Goal: Information Seeking & Learning: Check status

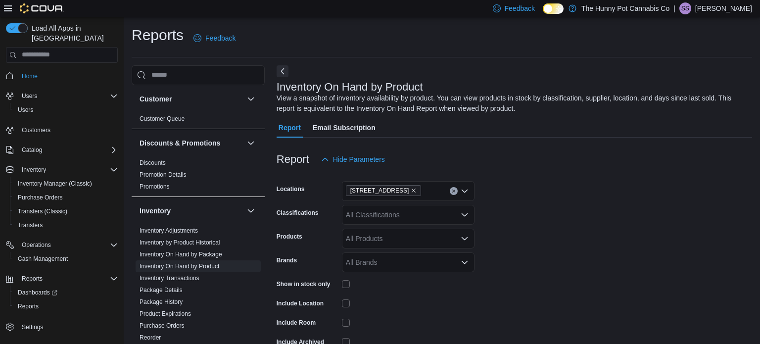
scroll to position [33, 0]
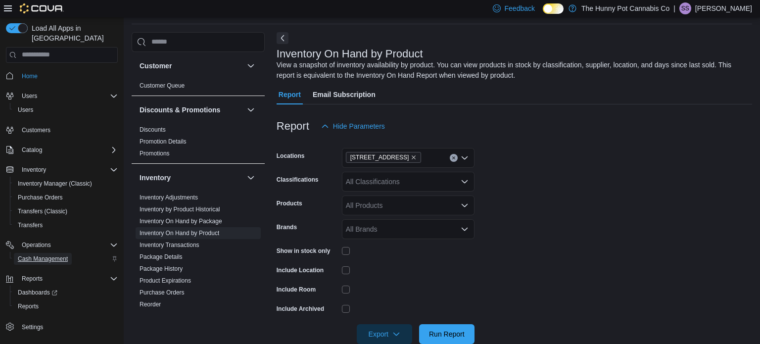
click at [49, 255] on span "Cash Management" at bounding box center [43, 259] width 50 height 8
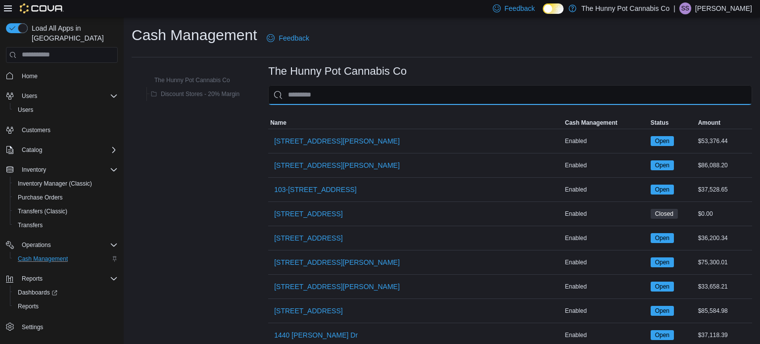
click at [354, 91] on input "This is a search bar. As you type, the results lower in the page will automatic…" at bounding box center [510, 95] width 484 height 20
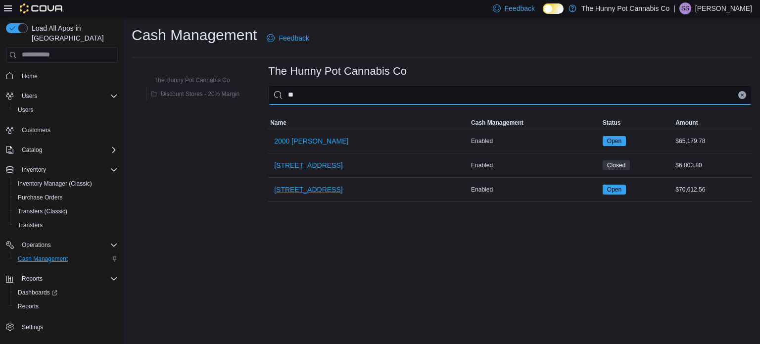
type input "**"
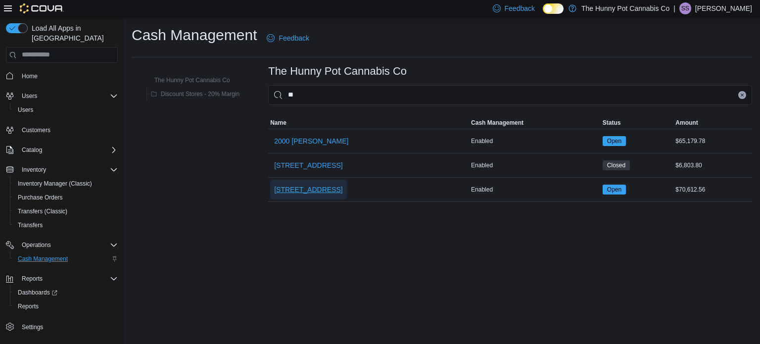
click at [291, 187] on span "206 Bank Street" at bounding box center [308, 190] width 68 height 10
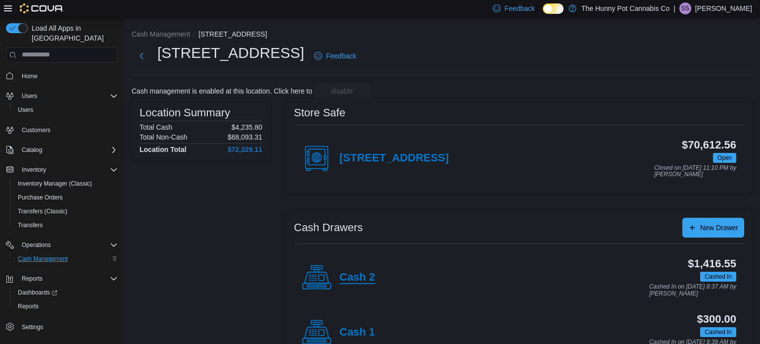
click at [364, 281] on h4 "Cash 2" at bounding box center [358, 277] width 36 height 13
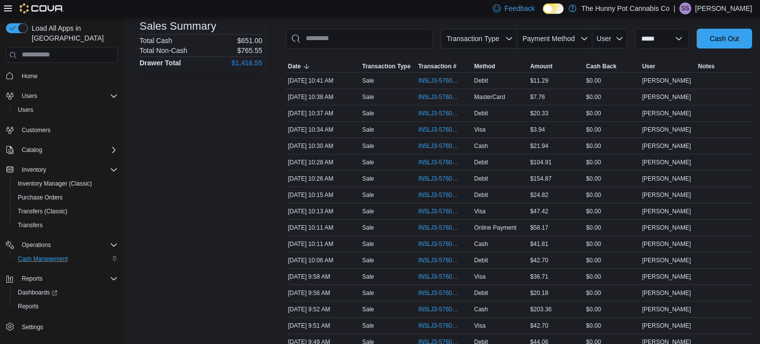
scroll to position [139, 0]
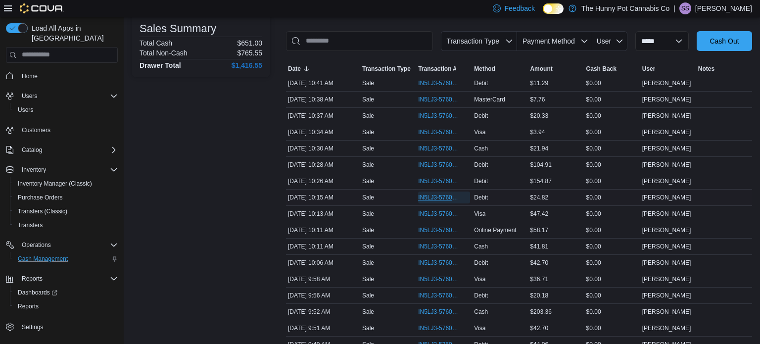
click at [443, 194] on span "IN5LJ3-5760519" at bounding box center [439, 198] width 42 height 8
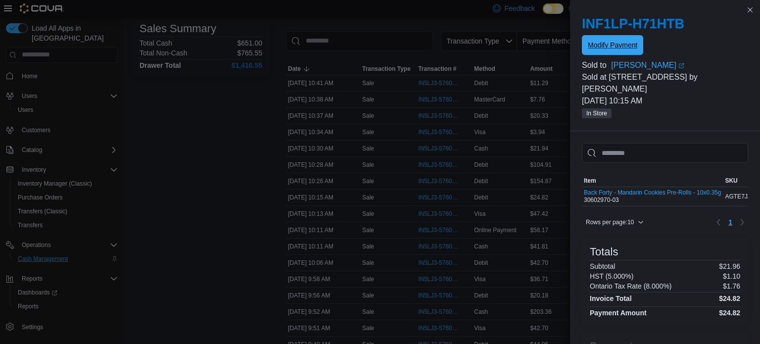
click at [598, 46] on span "Modify Payment" at bounding box center [613, 45] width 50 height 10
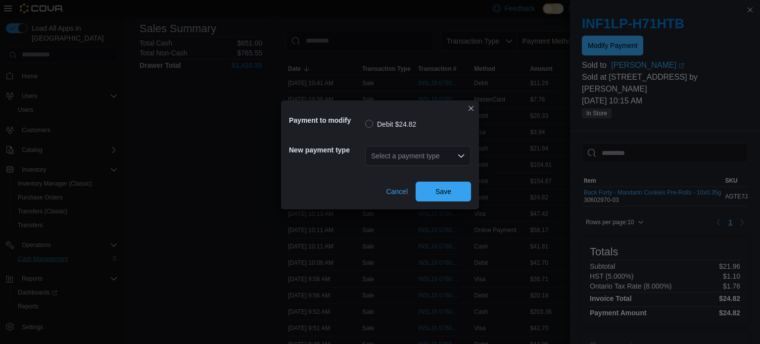
click at [401, 154] on div "Select a payment type" at bounding box center [418, 156] width 106 height 20
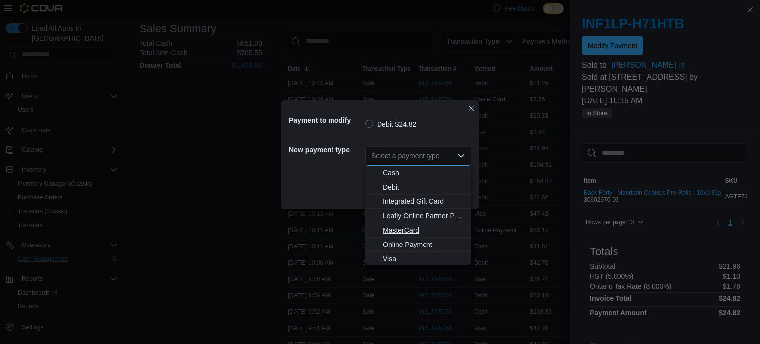
click at [408, 235] on span "MasterCard" at bounding box center [424, 230] width 82 height 10
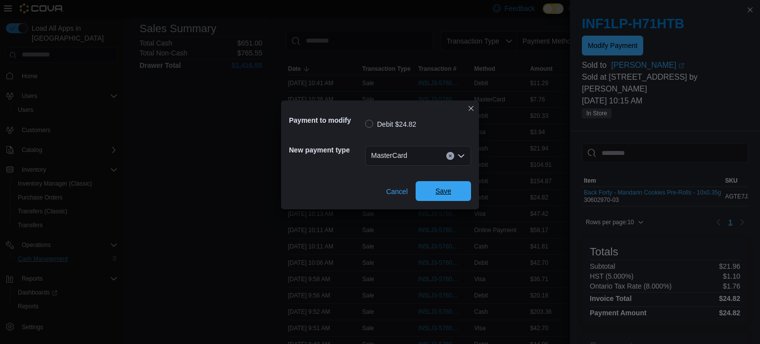
click at [439, 193] on span "Save" at bounding box center [444, 191] width 16 height 10
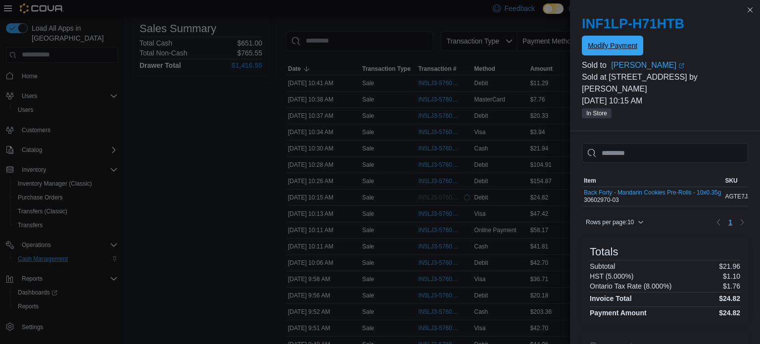
scroll to position [0, 0]
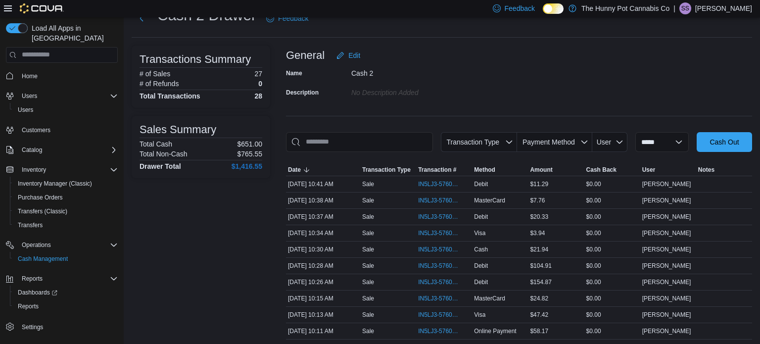
scroll to position [301, 0]
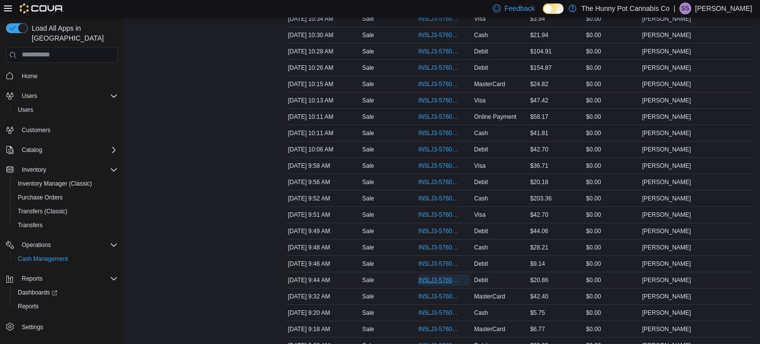
click at [435, 281] on span "IN5LJ3-5760394" at bounding box center [439, 280] width 42 height 8
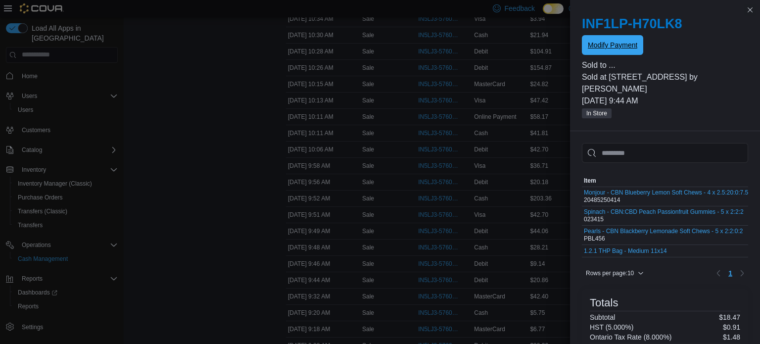
click at [613, 38] on span "Modify Payment" at bounding box center [613, 45] width 50 height 20
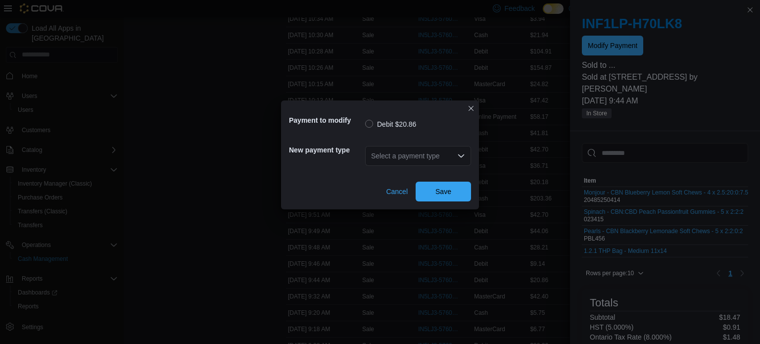
click at [412, 161] on div "Select a payment type" at bounding box center [418, 156] width 106 height 20
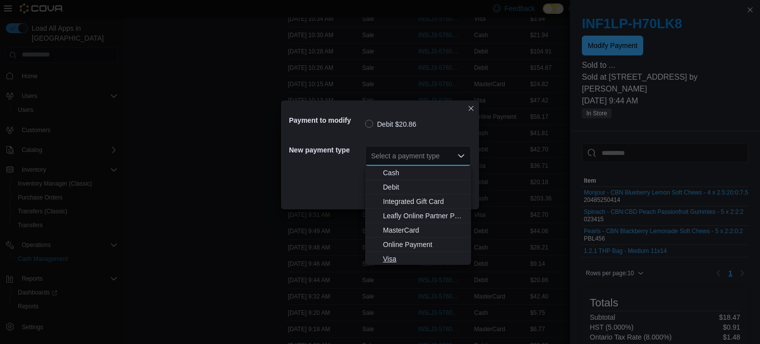
click at [395, 260] on span "Visa" at bounding box center [424, 259] width 82 height 10
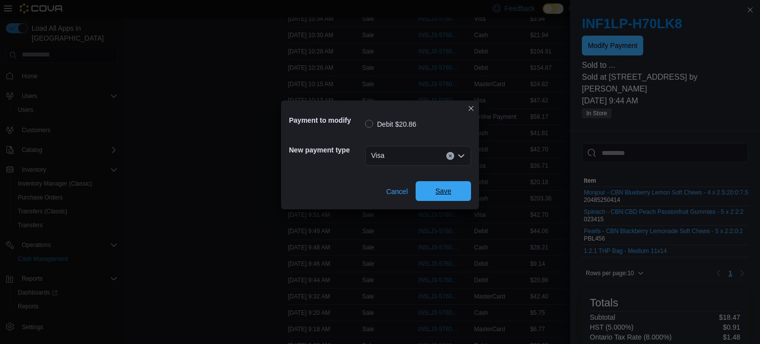
click at [433, 195] on span "Save" at bounding box center [444, 191] width 44 height 20
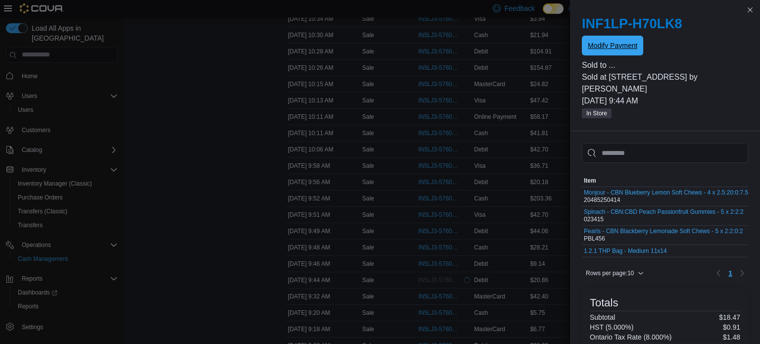
scroll to position [0, 0]
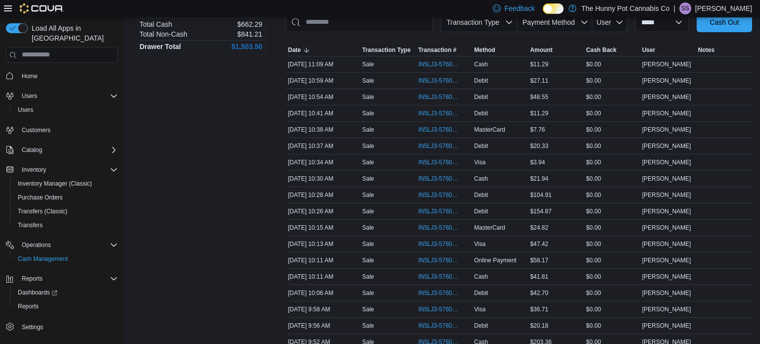
scroll to position [158, 0]
click at [440, 147] on span "IN5LJ3-5760590" at bounding box center [439, 145] width 42 height 8
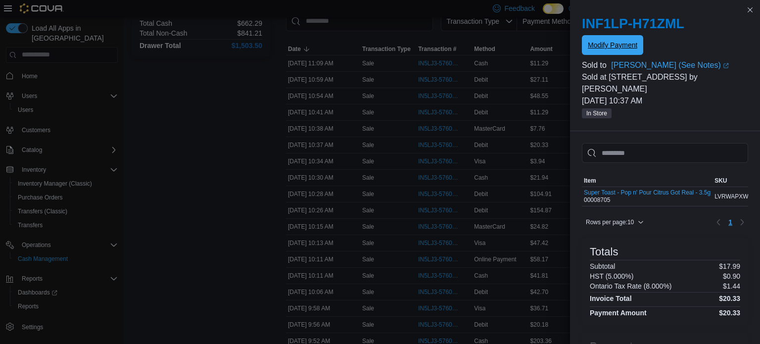
click at [599, 42] on span "Modify Payment" at bounding box center [613, 45] width 50 height 10
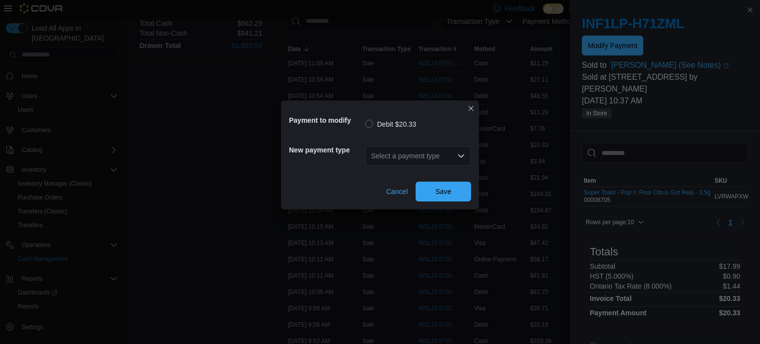
click at [379, 154] on div "Select a payment type" at bounding box center [418, 156] width 106 height 20
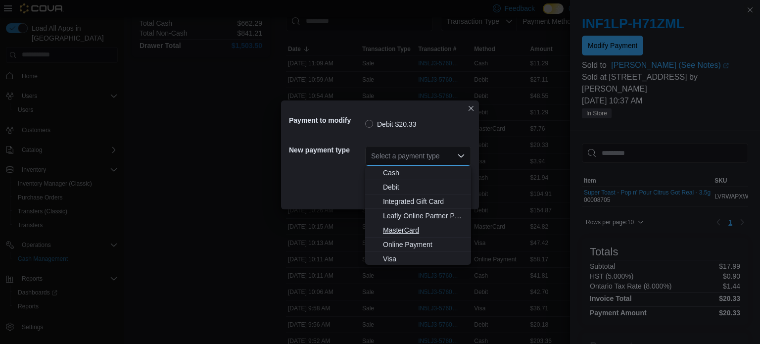
click at [397, 233] on span "MasterCard" at bounding box center [424, 230] width 82 height 10
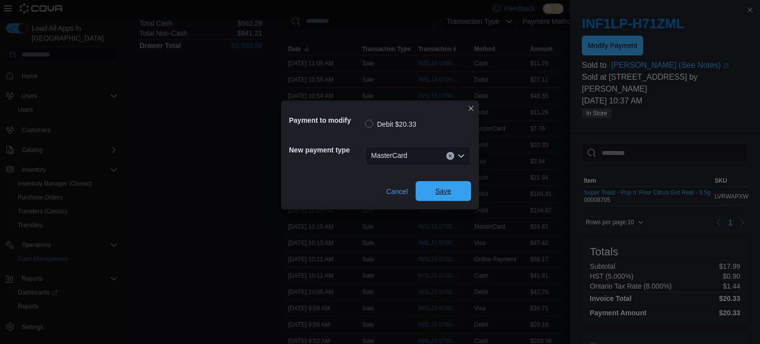
click at [441, 181] on div "Cancel Save" at bounding box center [380, 188] width 182 height 28
click at [451, 196] on span "Save" at bounding box center [444, 191] width 44 height 20
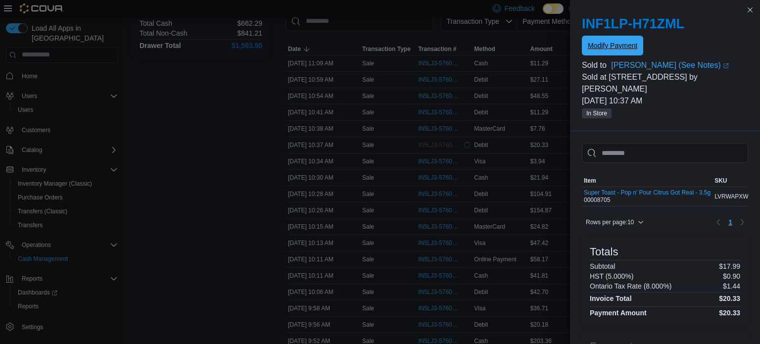
scroll to position [0, 0]
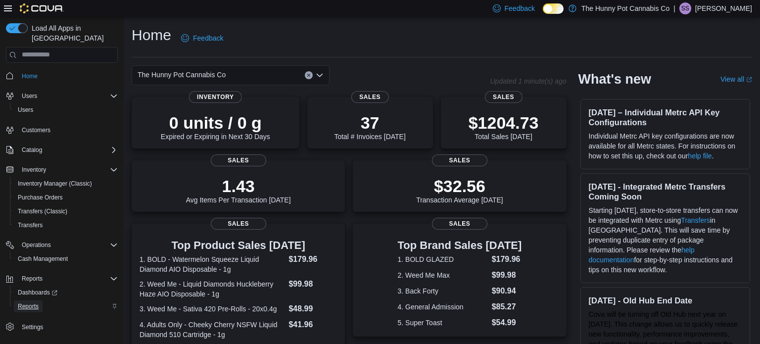
click at [20, 302] on span "Reports" at bounding box center [28, 306] width 21 height 8
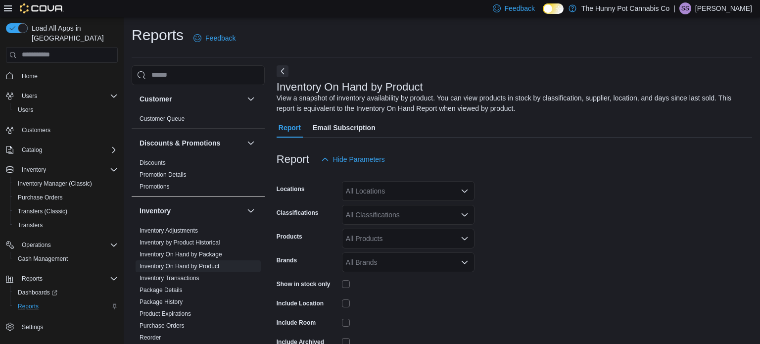
scroll to position [33, 0]
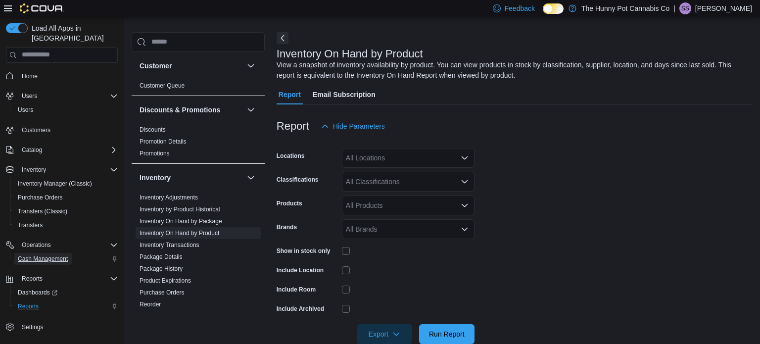
click at [49, 255] on span "Cash Management" at bounding box center [43, 259] width 50 height 8
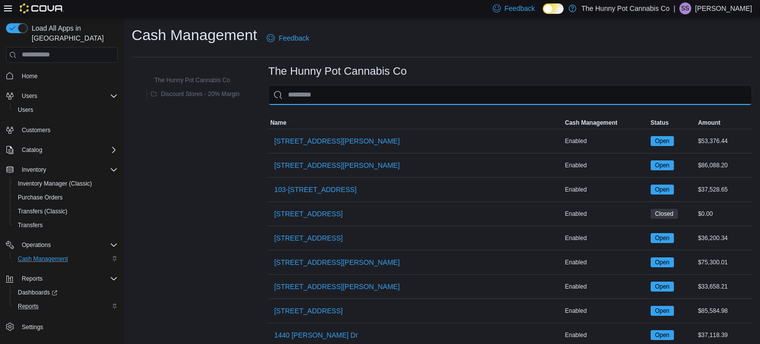
click at [306, 98] on input "This is a search bar. As you type, the results lower in the page will automatic…" at bounding box center [510, 95] width 484 height 20
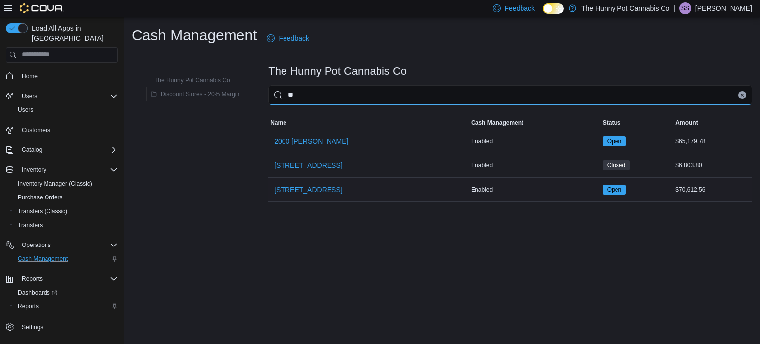
type input "**"
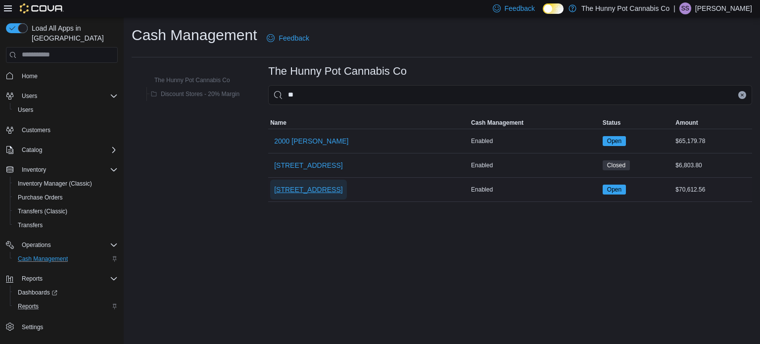
click at [300, 192] on span "206 Bank Street" at bounding box center [308, 190] width 68 height 10
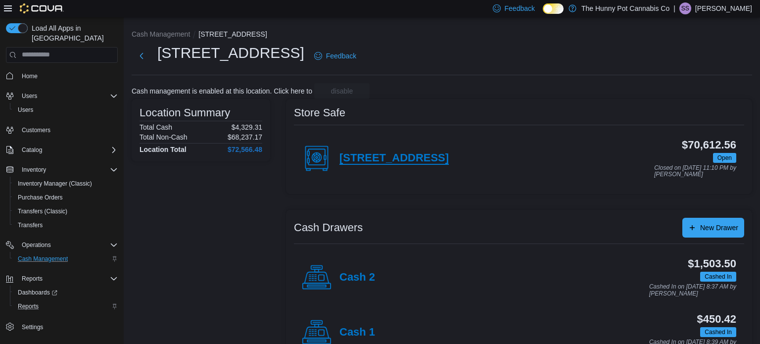
click at [388, 159] on h4 "208 Bank Street" at bounding box center [394, 158] width 109 height 13
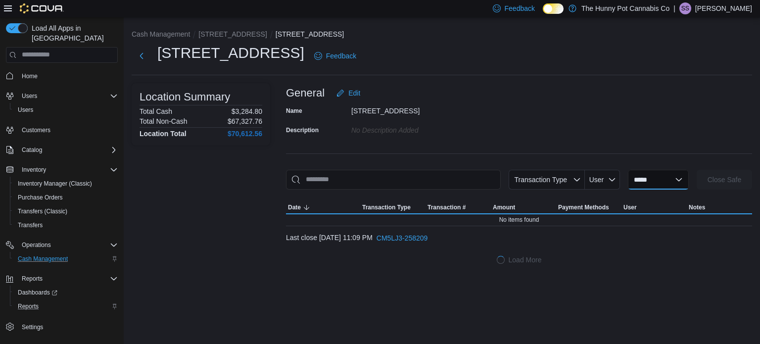
click at [655, 178] on select "**********" at bounding box center [658, 180] width 61 height 20
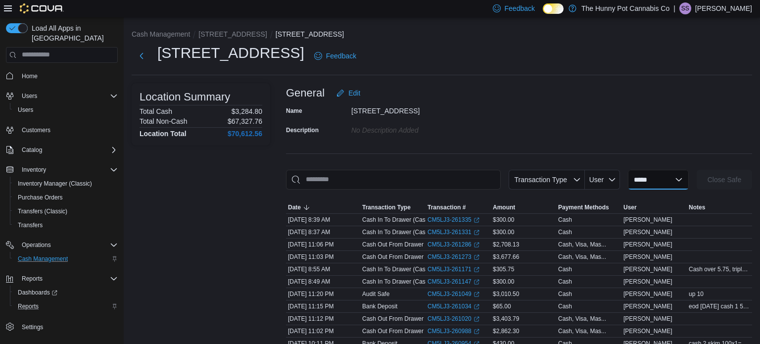
select select "**********"
click at [628, 170] on select "**********" at bounding box center [658, 180] width 61 height 20
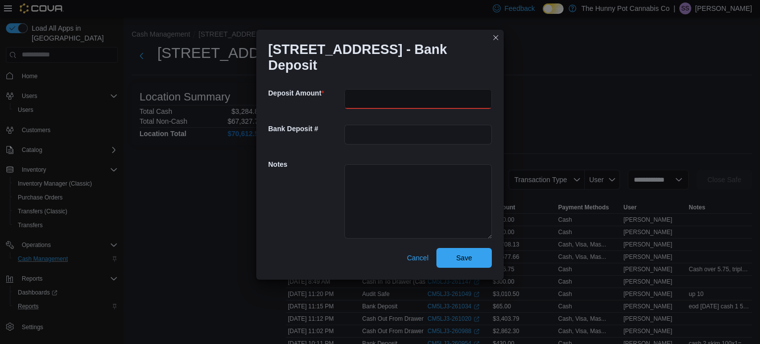
click at [359, 93] on input "number" at bounding box center [419, 99] width 148 height 20
type input "******"
click at [373, 164] on textarea at bounding box center [419, 201] width 148 height 74
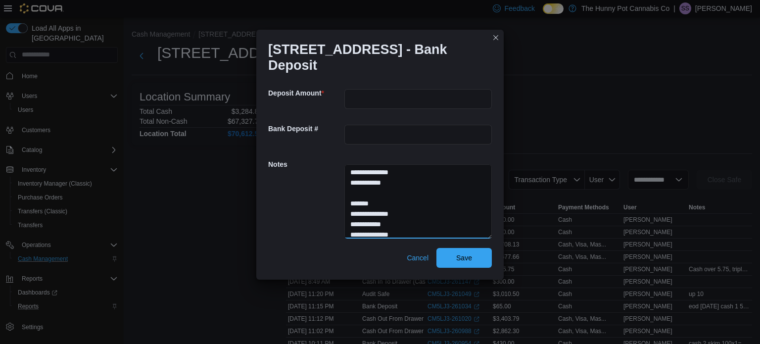
scroll to position [45, 0]
type textarea "**********"
click at [474, 253] on span "Save" at bounding box center [465, 258] width 44 height 20
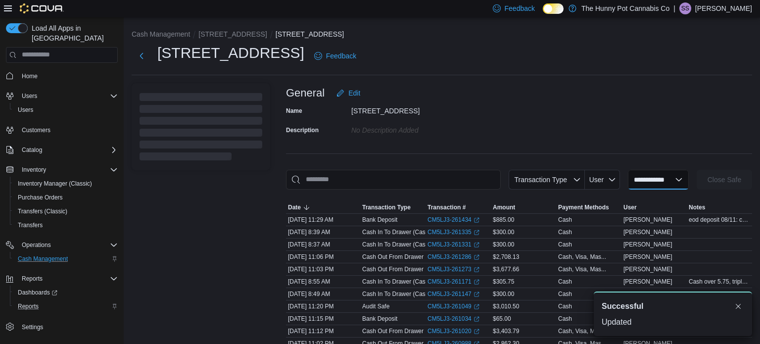
select select
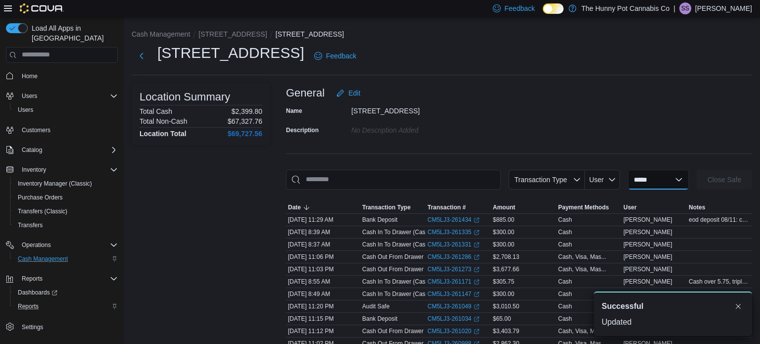
scroll to position [0, 0]
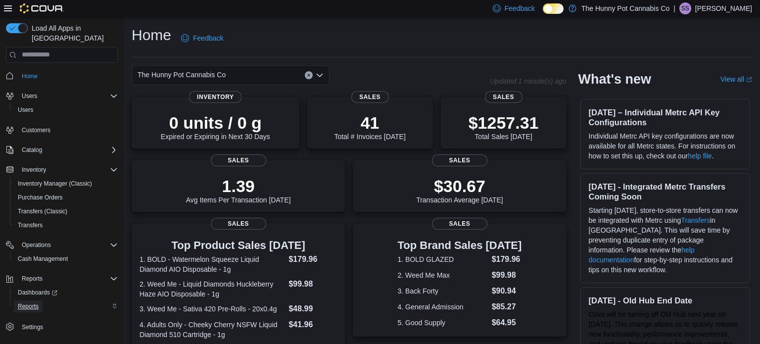
click at [30, 302] on span "Reports" at bounding box center [28, 306] width 21 height 8
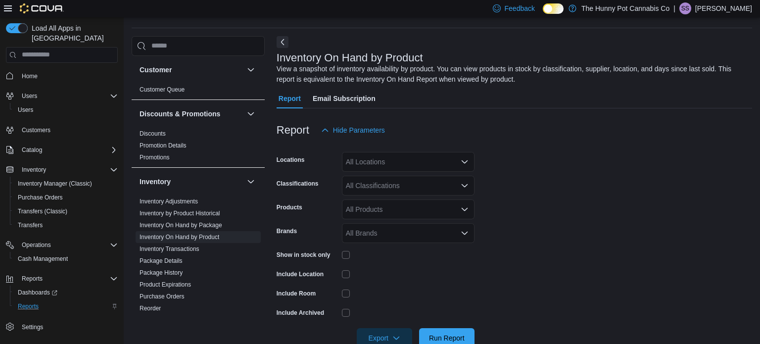
scroll to position [33, 0]
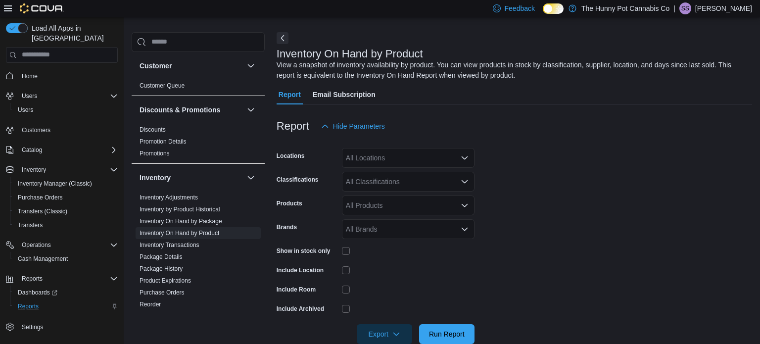
click at [390, 163] on div "All Locations" at bounding box center [408, 158] width 133 height 20
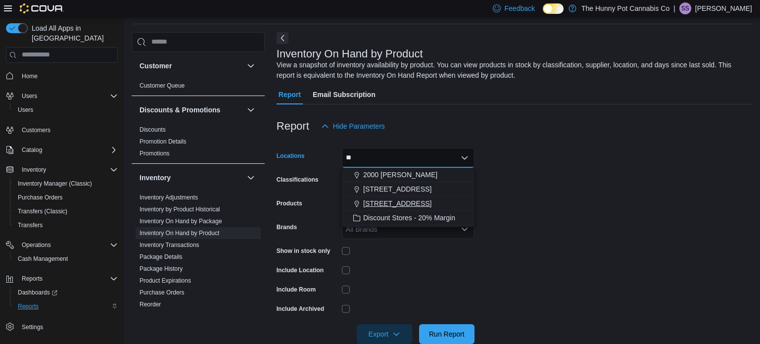
type input "**"
click at [399, 204] on span "206 Bank Street" at bounding box center [397, 204] width 68 height 10
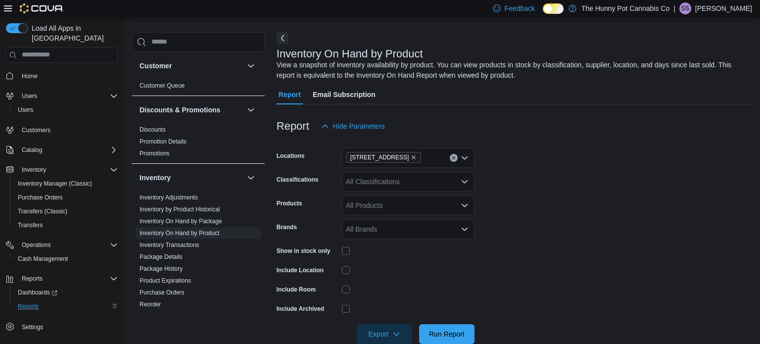
click at [572, 164] on form "Locations 206 Bank Street Classifications All Classifications Products All Prod…" at bounding box center [515, 240] width 476 height 208
click at [624, 260] on form "Locations 206 Bank Street Classifications All Classifications Products All Prod…" at bounding box center [515, 240] width 476 height 208
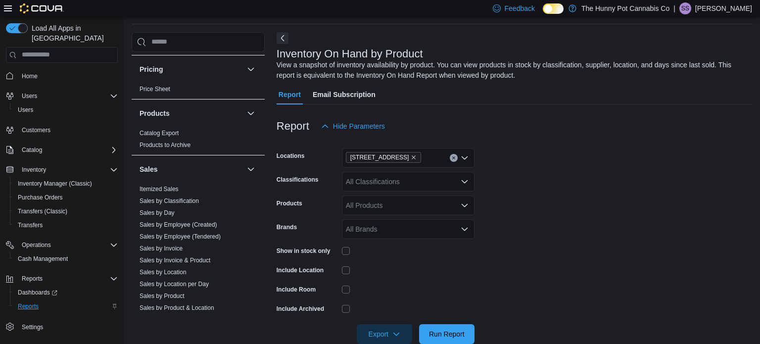
scroll to position [376, 0]
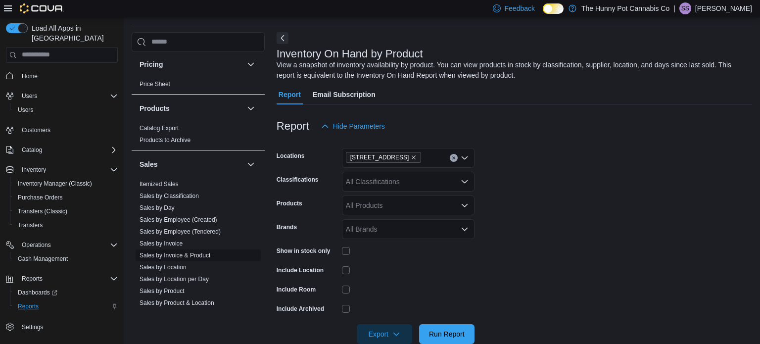
click at [176, 256] on link "Sales by Invoice & Product" at bounding box center [175, 255] width 71 height 7
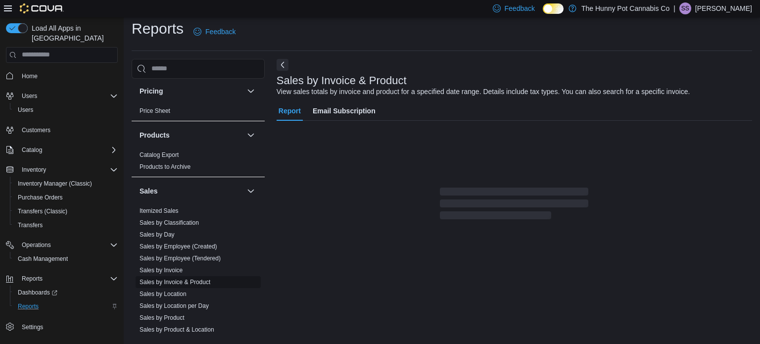
scroll to position [23, 0]
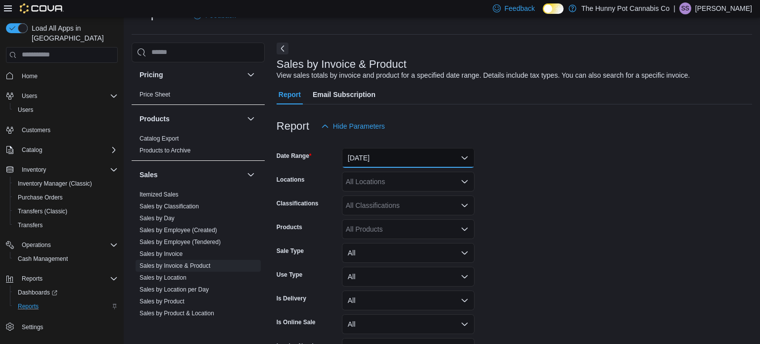
click at [417, 161] on button "Yesterday" at bounding box center [408, 158] width 133 height 20
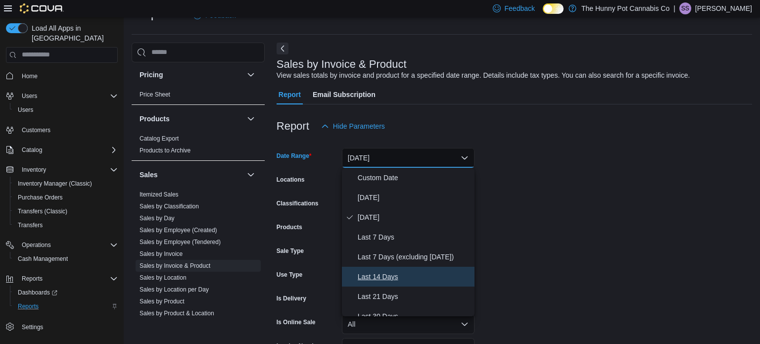
click at [383, 277] on span "Last 14 Days" at bounding box center [414, 277] width 113 height 12
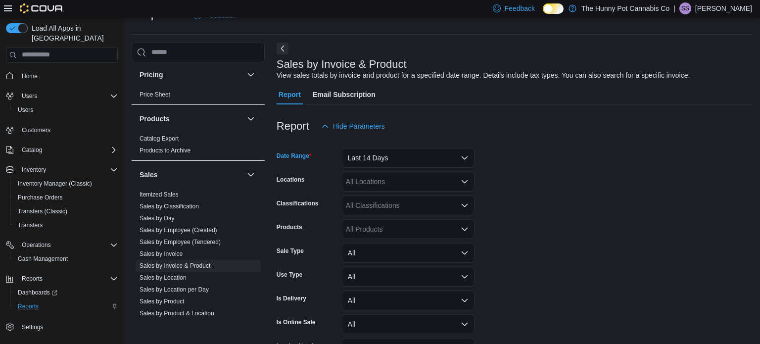
click at [373, 189] on div "All Locations" at bounding box center [408, 182] width 133 height 20
type input "***"
click at [394, 201] on span "206 Bank Street" at bounding box center [397, 199] width 68 height 10
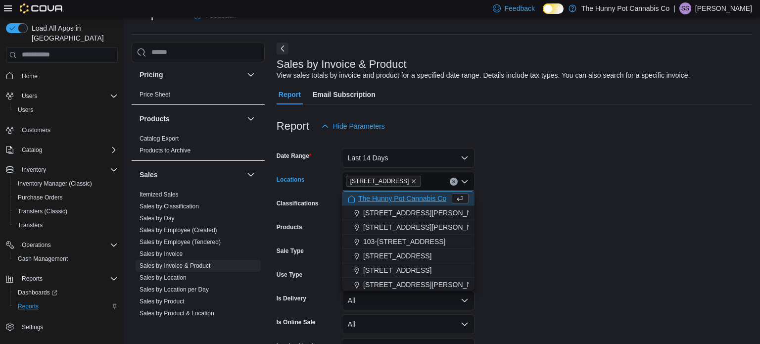
click at [539, 224] on form "Date Range Last 14 Days Locations 206 Bank Street Combo box. Selected. 206 Bank…" at bounding box center [515, 261] width 476 height 250
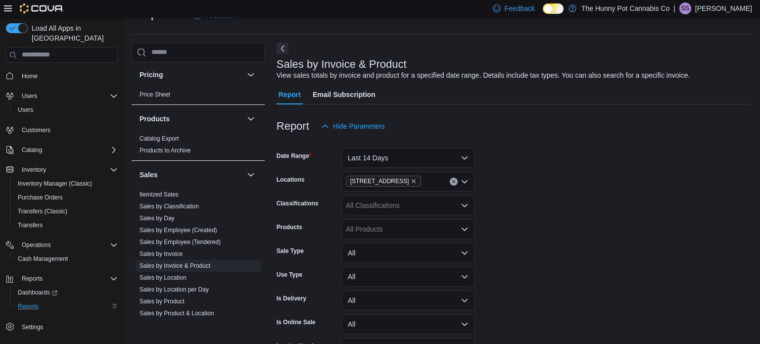
click at [555, 221] on form "Date Range Last 14 Days Locations 206 Bank Street Classifications All Classific…" at bounding box center [515, 261] width 476 height 250
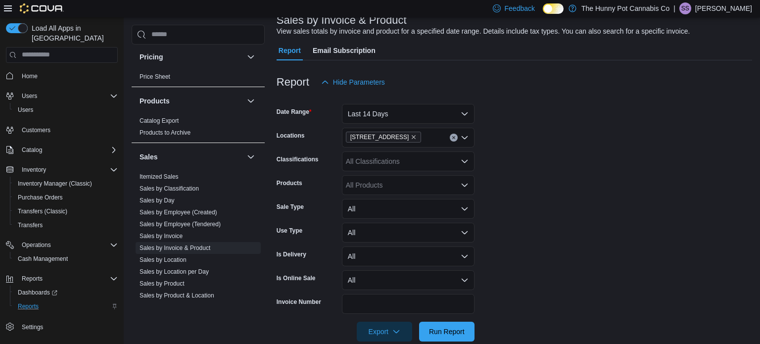
scroll to position [84, 0]
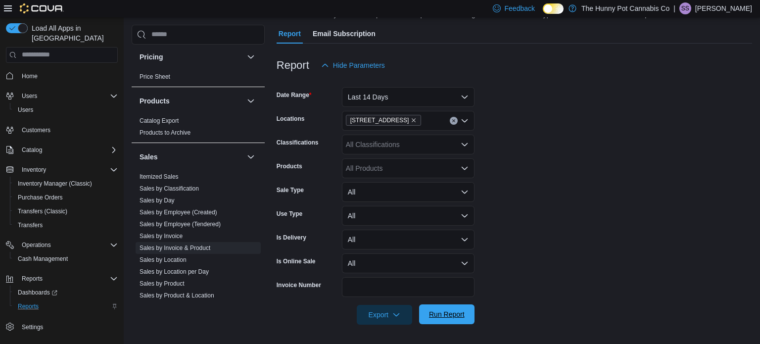
click at [441, 316] on span "Run Report" at bounding box center [447, 314] width 36 height 10
click at [398, 163] on div "All Products" at bounding box center [408, 168] width 133 height 20
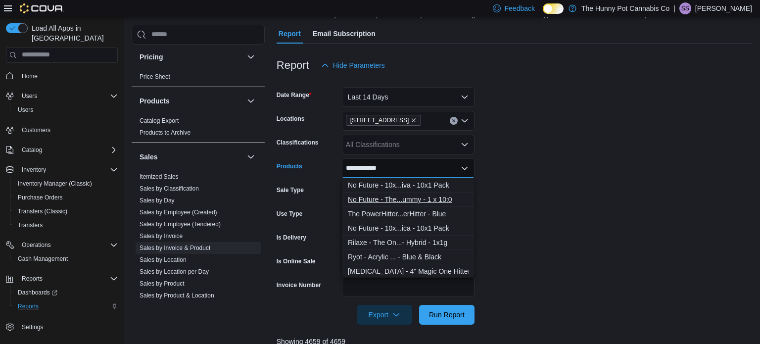
type input "**********"
click at [398, 197] on div "No Future - The...ummy - 1 x 10:0" at bounding box center [408, 200] width 121 height 10
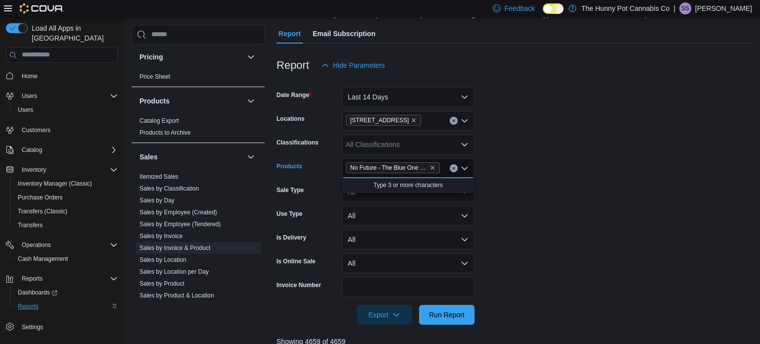
click at [618, 211] on form "Date Range Last 14 Days Locations 206 Bank Street Classifications All Classific…" at bounding box center [515, 200] width 476 height 250
click at [439, 312] on span "Run Report" at bounding box center [447, 314] width 36 height 10
click at [568, 217] on form "Date Range Last 14 Days Locations 206 Bank Street Classifications All Classific…" at bounding box center [515, 200] width 476 height 250
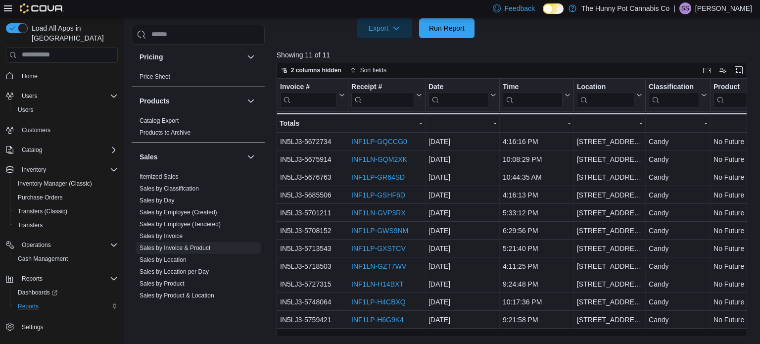
scroll to position [371, 0]
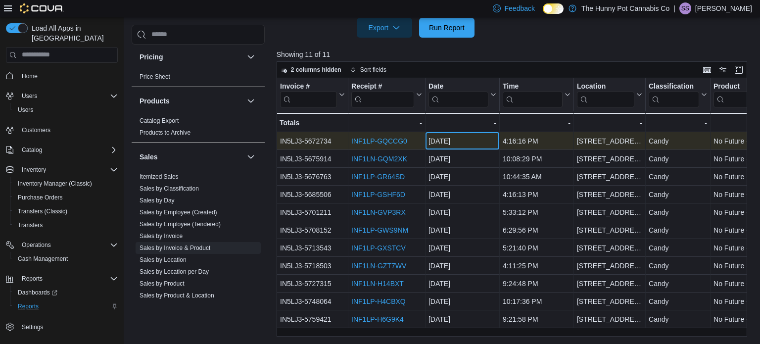
click at [461, 139] on div "Jul 29, 2025" at bounding box center [463, 141] width 68 height 12
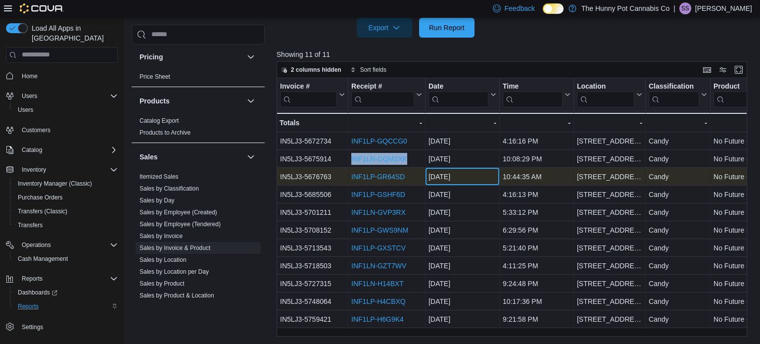
click at [475, 176] on div "Jul 30, 2025" at bounding box center [463, 177] width 68 height 12
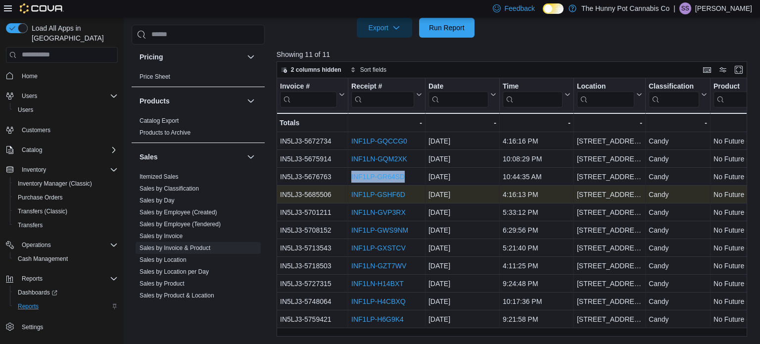
click at [367, 192] on link "INF1LP-GSHF6D" at bounding box center [378, 195] width 54 height 8
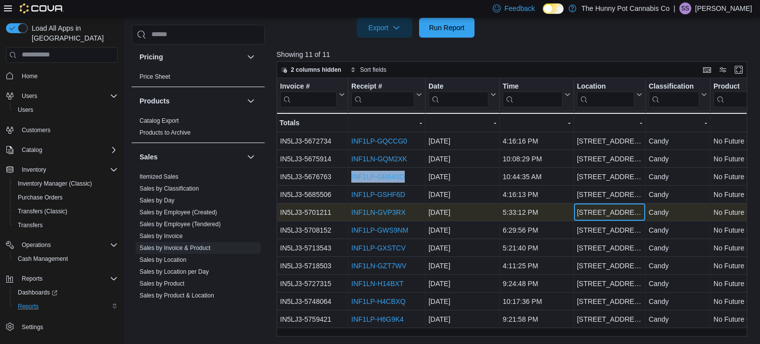
click at [605, 214] on div "206 Bank Street" at bounding box center [609, 212] width 65 height 12
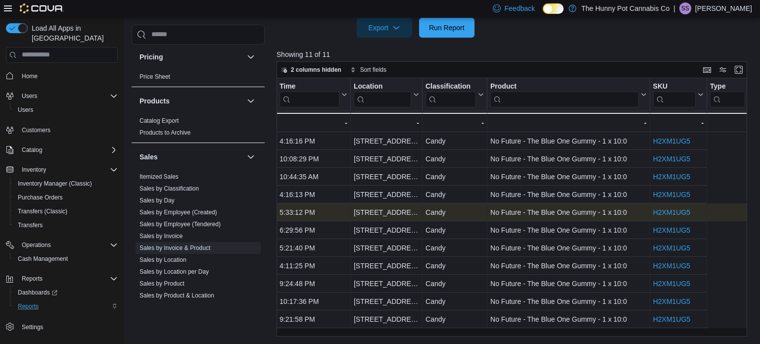
scroll to position [0, 0]
